Goal: Task Accomplishment & Management: Manage account settings

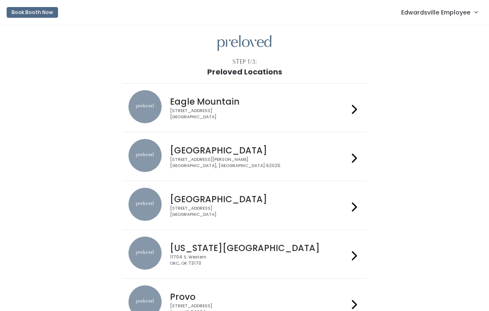
click at [194, 150] on h4 "[GEOGRAPHIC_DATA]" at bounding box center [259, 151] width 178 height 10
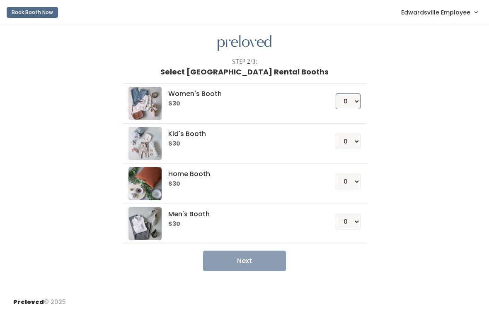
click at [357, 99] on select "0 1 2 3 4" at bounding box center [347, 102] width 25 height 16
select select "1"
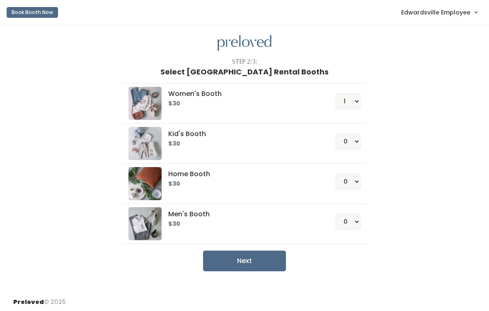
click at [245, 264] on button "Next" at bounding box center [244, 261] width 83 height 21
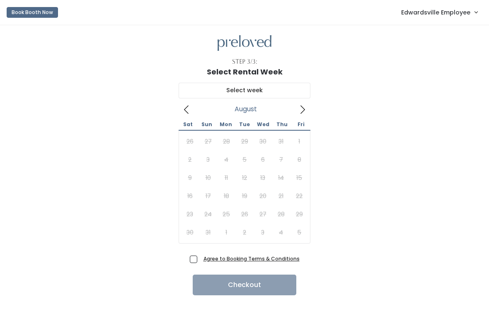
click at [298, 112] on icon at bounding box center [302, 109] width 9 height 9
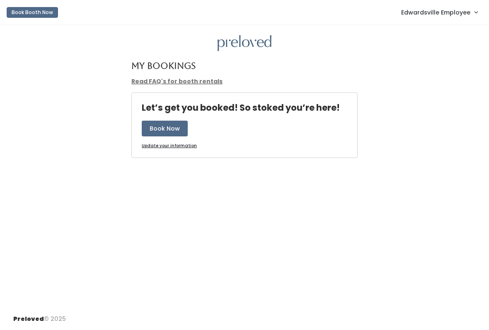
click at [154, 127] on button "Book Now" at bounding box center [165, 129] width 46 height 16
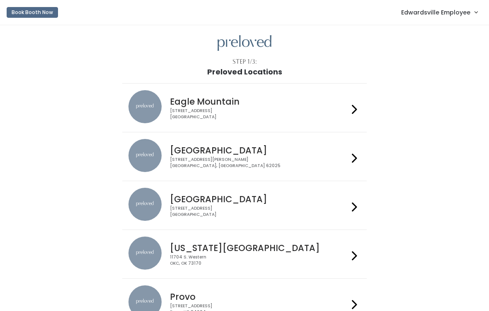
click at [256, 158] on div "1500 Troy Road, Unit A‑B Edwardsville, IL 62025" at bounding box center [259, 163] width 178 height 12
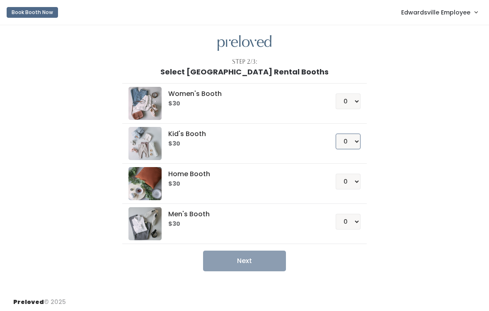
click at [357, 148] on select "0 1 2 3 4" at bounding box center [347, 142] width 25 height 16
select select "1"
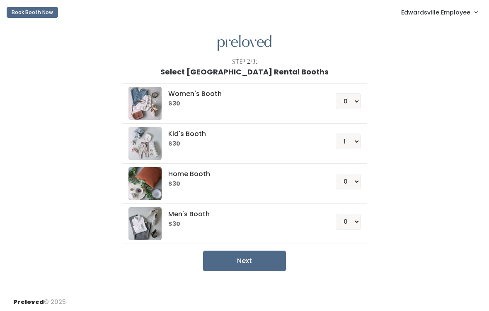
click at [255, 256] on button "Next" at bounding box center [244, 261] width 83 height 21
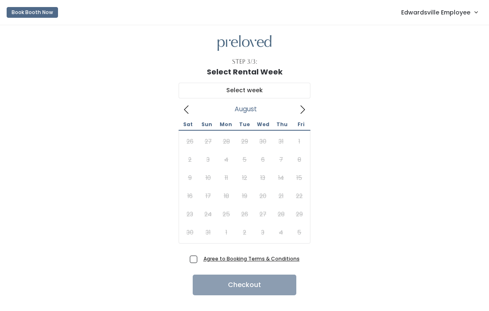
click at [299, 113] on icon at bounding box center [302, 109] width 9 height 9
click at [188, 114] on icon at bounding box center [186, 109] width 9 height 9
click at [301, 111] on icon at bounding box center [302, 109] width 9 height 9
click at [297, 113] on span at bounding box center [302, 109] width 16 height 13
click at [299, 110] on icon at bounding box center [302, 109] width 9 height 9
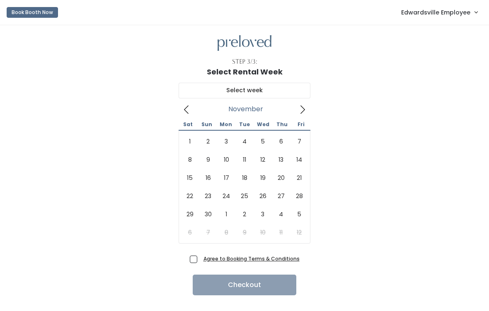
click at [186, 111] on icon at bounding box center [186, 110] width 5 height 8
click at [188, 111] on icon at bounding box center [186, 109] width 9 height 9
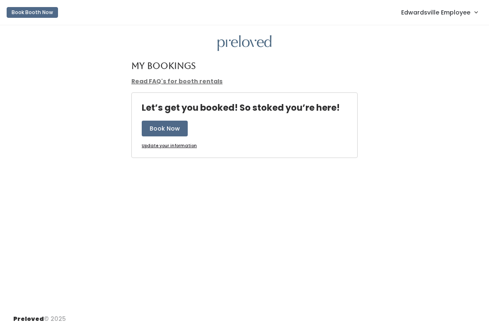
click at [428, 11] on span "Edwardsville Employee" at bounding box center [435, 12] width 69 height 9
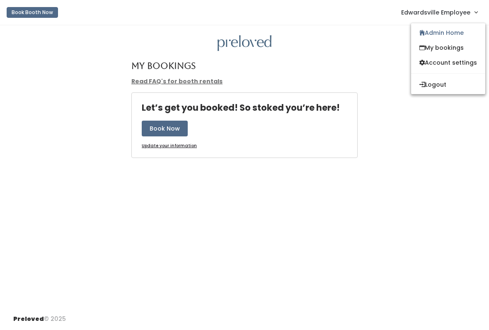
click at [452, 37] on link "Admin Home" at bounding box center [448, 32] width 74 height 15
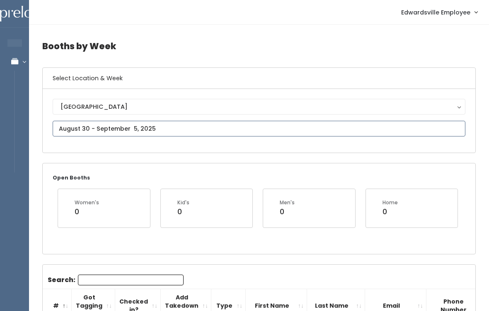
click at [236, 123] on input "text" at bounding box center [259, 129] width 412 height 16
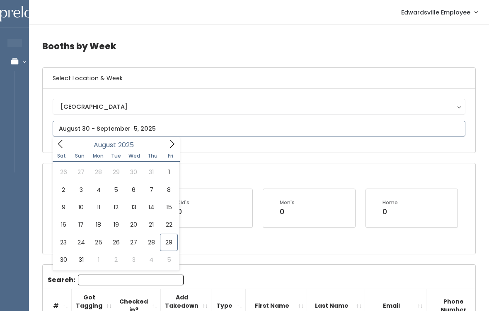
click at [174, 147] on icon at bounding box center [171, 144] width 9 height 9
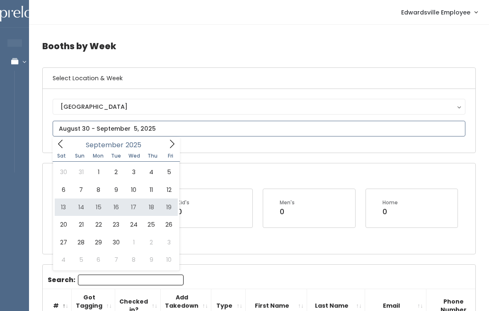
type input "September 13 to September 19"
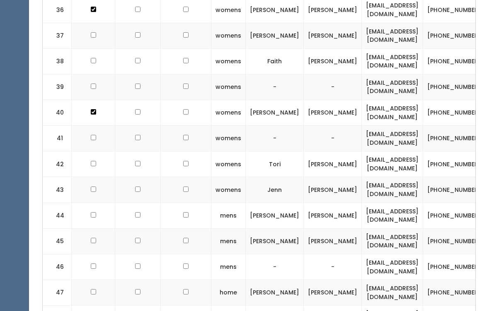
scroll to position [1236, 0]
click at [95, 152] on td at bounding box center [93, 165] width 43 height 26
checkbox input "true"
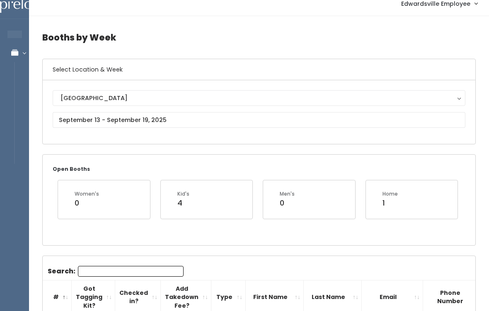
scroll to position [0, 0]
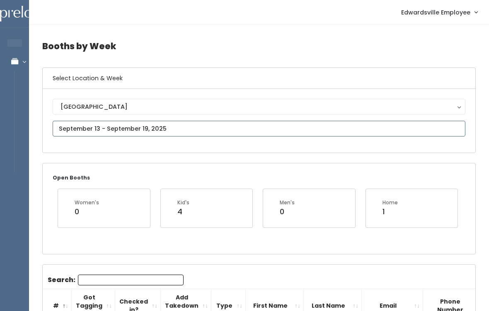
click at [185, 131] on input "text" at bounding box center [259, 129] width 412 height 16
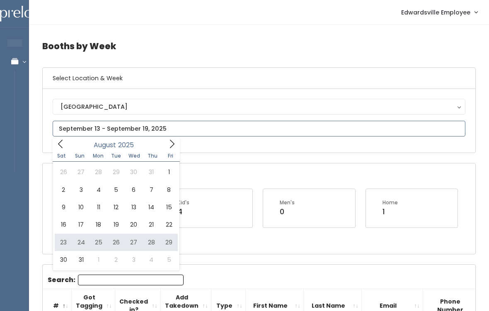
type input "August 23 to August 29"
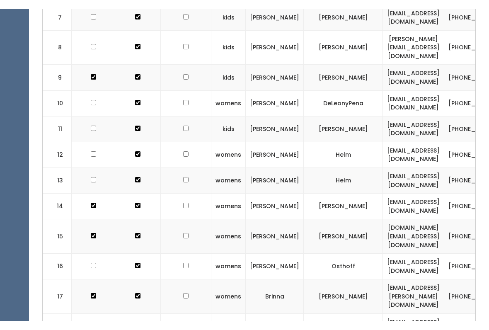
scroll to position [376, 0]
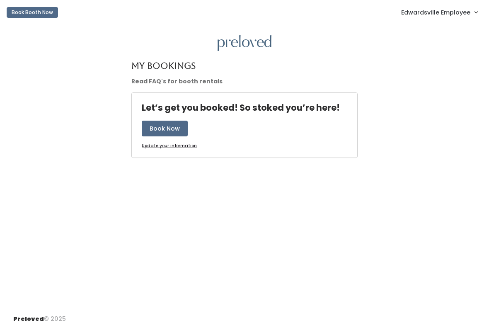
click at [417, 13] on span "Edwardsville Employee" at bounding box center [435, 12] width 69 height 9
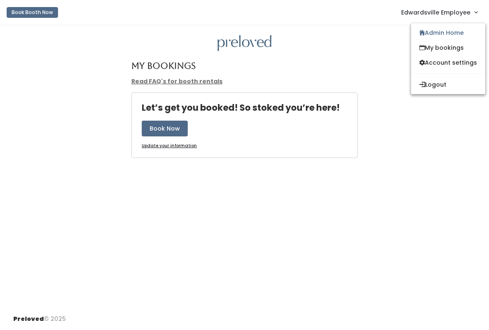
click at [451, 35] on link "Admin Home" at bounding box center [448, 32] width 74 height 15
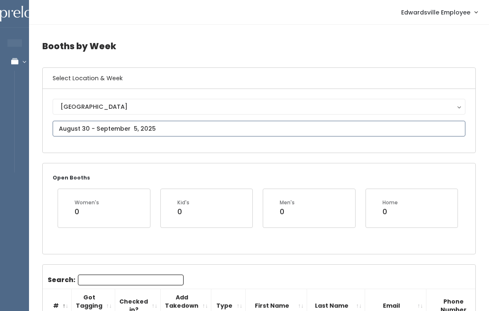
click at [152, 125] on input "text" at bounding box center [259, 129] width 412 height 16
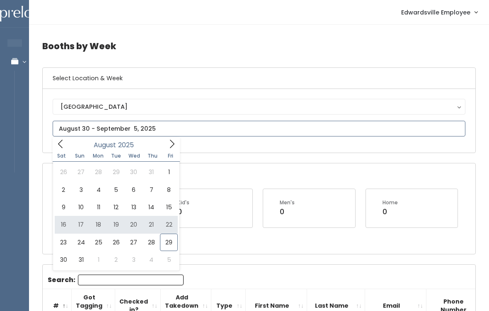
type input "August 16 to August 22"
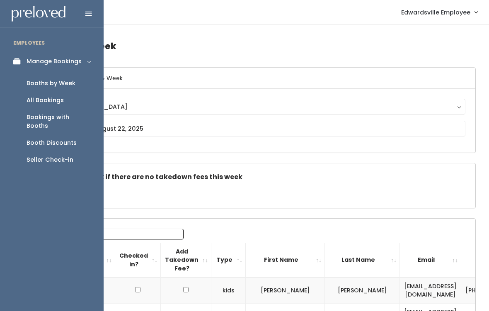
click at [72, 82] on div "Booths by Week" at bounding box center [51, 83] width 49 height 9
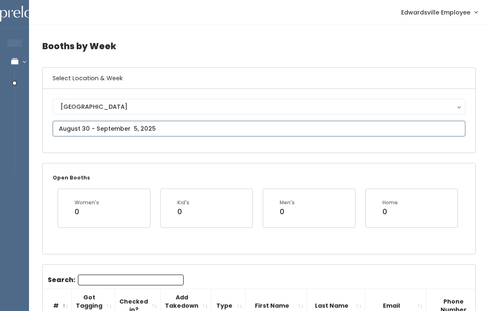
click at [209, 128] on input "text" at bounding box center [259, 129] width 412 height 16
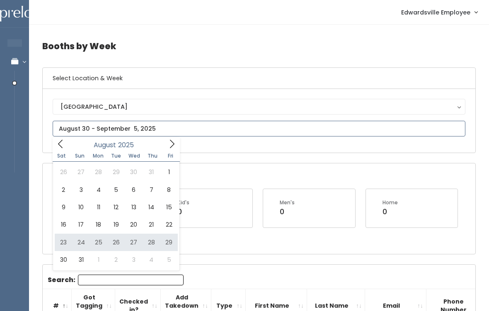
type input "August 23 to August 29"
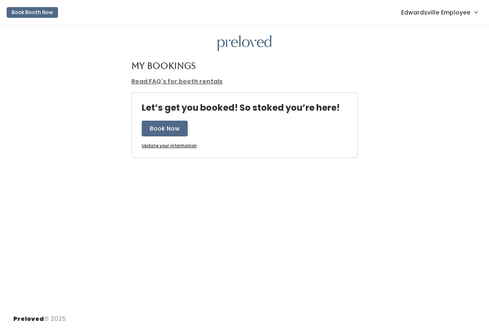
click at [423, 11] on span "Edwardsville Employee" at bounding box center [435, 12] width 69 height 9
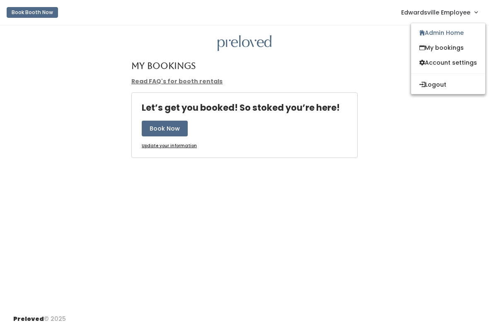
click at [449, 36] on link "Admin Home" at bounding box center [448, 32] width 74 height 15
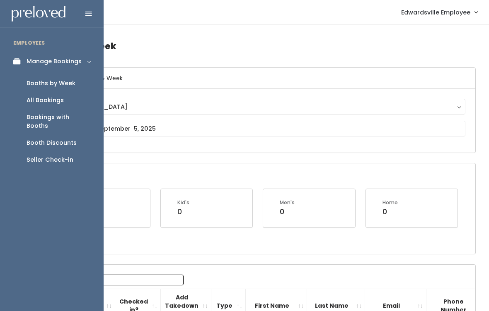
click at [51, 100] on div "All Bookings" at bounding box center [45, 100] width 37 height 9
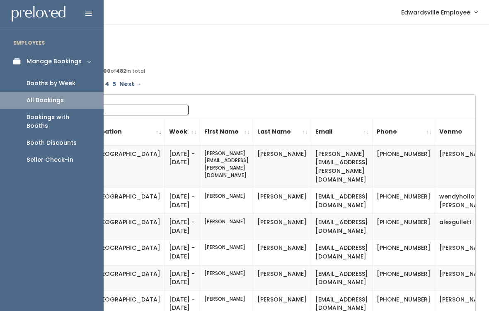
click at [62, 83] on div "Booths by Week" at bounding box center [51, 83] width 49 height 9
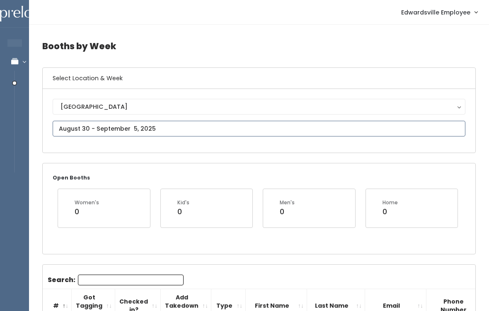
click at [190, 126] on input "text" at bounding box center [259, 129] width 412 height 16
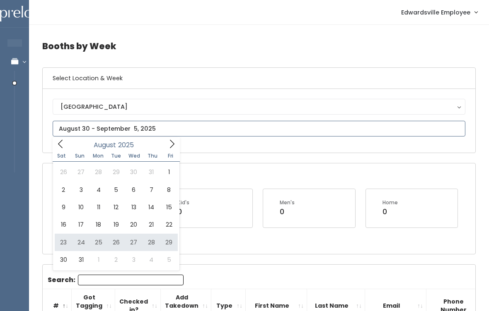
type input "August 23 to August 29"
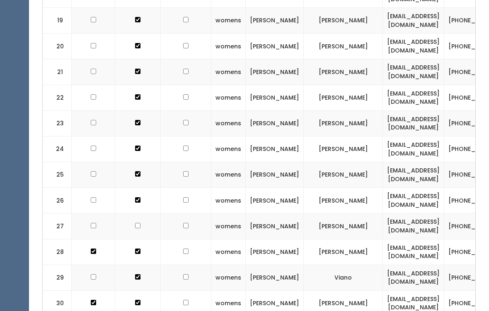
scroll to position [759, 0]
click at [72, 265] on td at bounding box center [93, 278] width 43 height 26
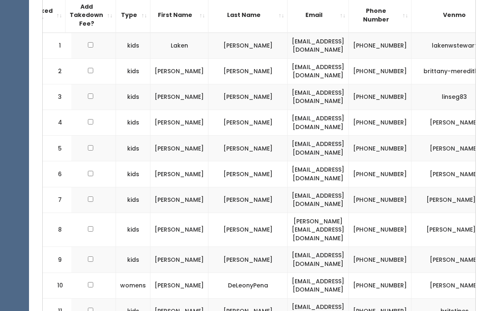
scroll to position [0, 0]
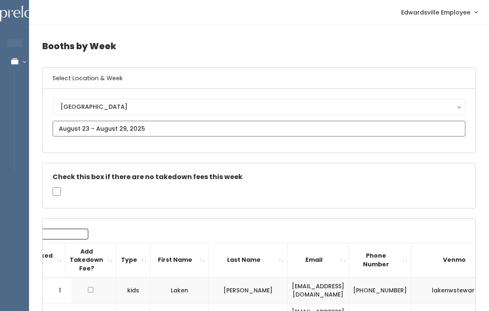
click at [255, 129] on input "text" at bounding box center [259, 129] width 412 height 16
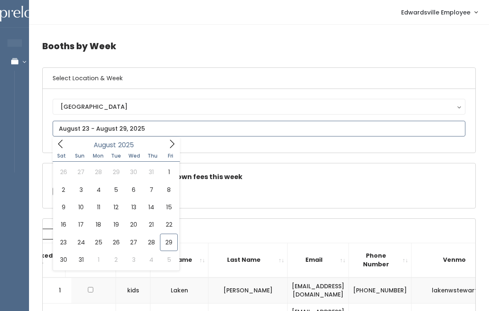
click at [176, 146] on icon at bounding box center [171, 144] width 9 height 9
type input "September 27 to October 3"
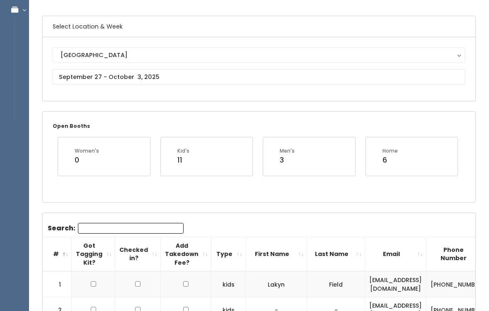
scroll to position [52, 0]
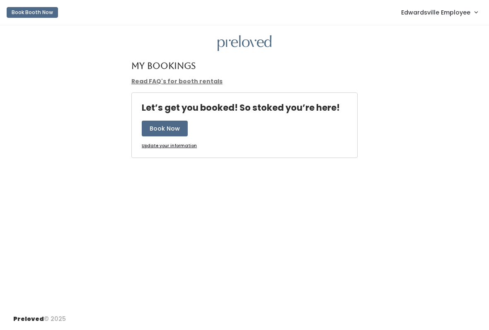
click at [434, 12] on span "Edwardsville Employee" at bounding box center [435, 12] width 69 height 9
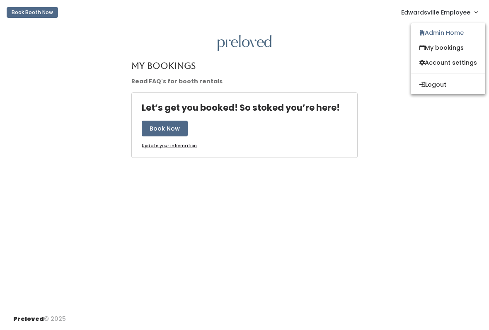
click at [451, 31] on link "Admin Home" at bounding box center [448, 32] width 74 height 15
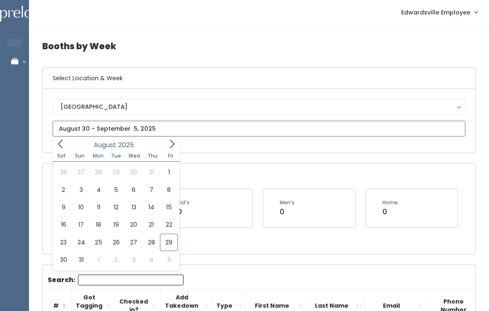
click at [171, 148] on icon at bounding box center [171, 144] width 9 height 9
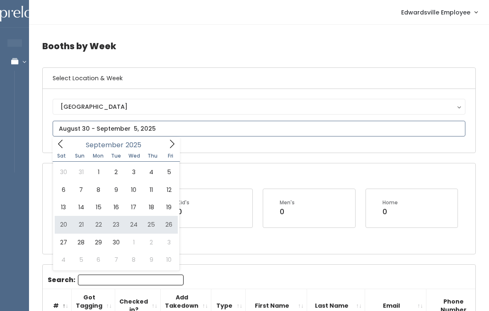
type input "September 20 to September 26"
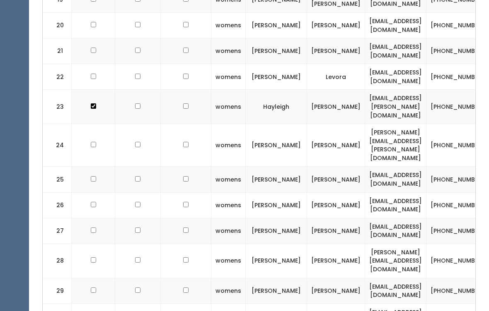
scroll to position [707, 0]
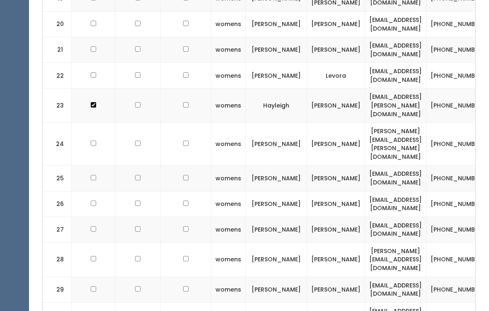
checkbox input "true"
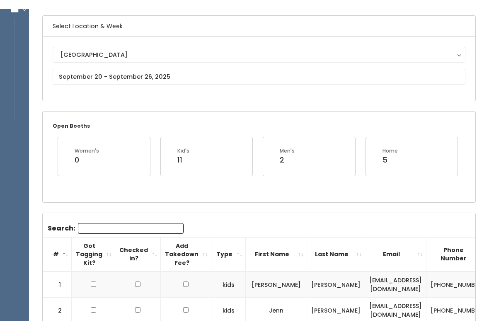
scroll to position [0, 0]
